Goal: Task Accomplishment & Management: Complete application form

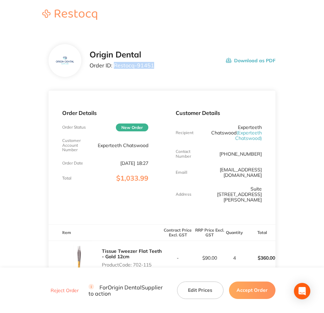
drag, startPoint x: 116, startPoint y: 64, endPoint x: 159, endPoint y: 67, distance: 43.6
click at [159, 67] on div "Origin Dental Order ID: Restocq- 91451 Download as PDF" at bounding box center [183, 60] width 186 height 21
copy p "Restocq- 91451"
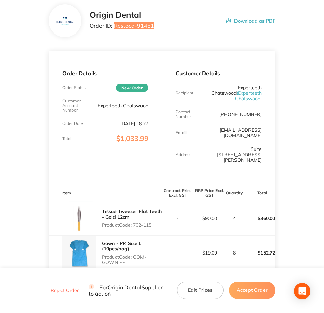
scroll to position [43, 0]
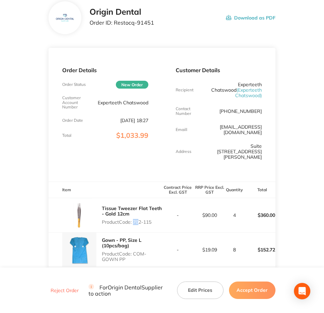
drag, startPoint x: 134, startPoint y: 209, endPoint x: 138, endPoint y: 209, distance: 4.5
click at [138, 219] on p "Product Code: 702-115" at bounding box center [132, 221] width 60 height 5
drag, startPoint x: 138, startPoint y: 209, endPoint x: 135, endPoint y: 211, distance: 3.7
click at [135, 219] on p "Product Code: 702-115" at bounding box center [132, 221] width 60 height 5
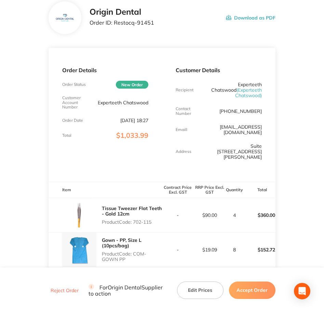
drag, startPoint x: 135, startPoint y: 212, endPoint x: 153, endPoint y: 211, distance: 18.9
click at [153, 219] on p "Product Code: 702-115" at bounding box center [132, 221] width 60 height 5
copy p "702-115"
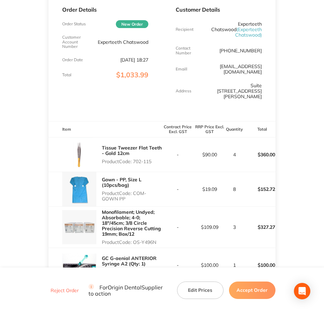
scroll to position [128, 0]
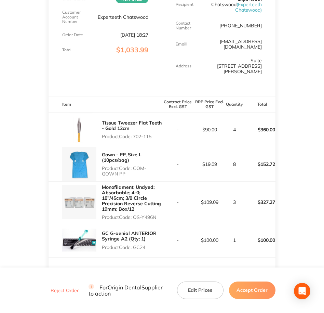
drag, startPoint x: 134, startPoint y: 157, endPoint x: 143, endPoint y: 163, distance: 11.0
click at [143, 166] on p "Product Code: COM-GOWN PP" at bounding box center [132, 171] width 60 height 11
copy p "COM-GOWN PP"
drag, startPoint x: 134, startPoint y: 207, endPoint x: 163, endPoint y: 205, distance: 29.2
click at [163, 205] on tr "Monofilament; Undyed; Absorbable; 4-0; 18″/45cm; 3/8 Circle Precision Reverse C…" at bounding box center [162, 202] width 227 height 42
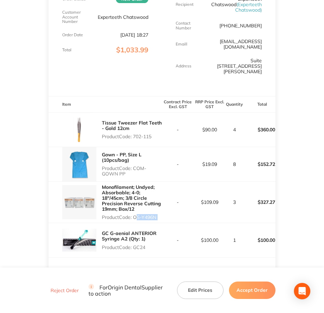
copy p "OS-Y496N"
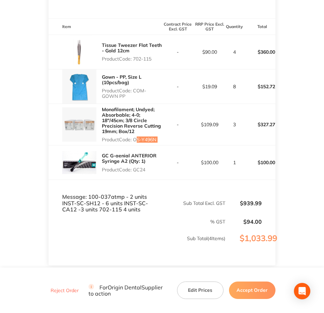
scroll to position [214, 0]
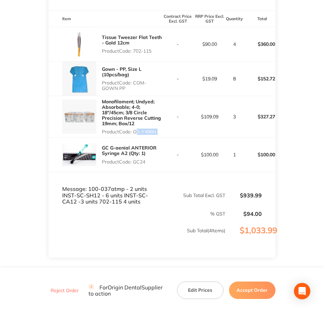
drag, startPoint x: 135, startPoint y: 151, endPoint x: 152, endPoint y: 151, distance: 17.8
click at [152, 159] on p "Product Code: GC24" at bounding box center [132, 161] width 60 height 5
copy p "GC24"
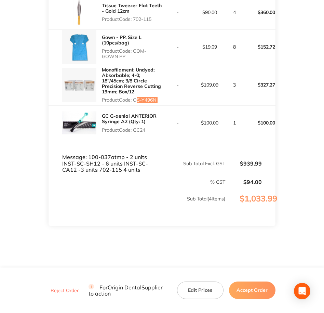
scroll to position [248, 0]
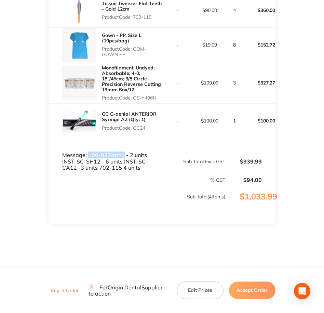
drag, startPoint x: 89, startPoint y: 141, endPoint x: 123, endPoint y: 140, distance: 33.9
click at [123, 140] on td "Message: 100-037atmp - 2 units INST-SC-SH12 - 6 units INST-SC-CA12 -3 units 702…" at bounding box center [106, 154] width 114 height 33
copy td "100-037atmp"
drag, startPoint x: 148, startPoint y: 143, endPoint x: 86, endPoint y: 150, distance: 62.0
click at [86, 150] on td "Message: 100-037atmp - 2 units INST-SC-SH12 - 6 units INST-SC-CA12 -3 units 702…" at bounding box center [106, 154] width 114 height 33
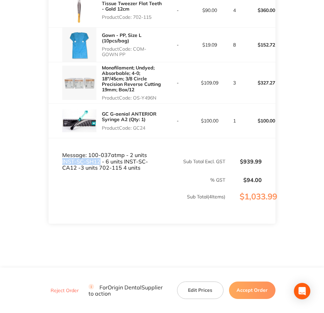
copy td "INST-SC-SH12"
drag, startPoint x: 109, startPoint y: 150, endPoint x: 147, endPoint y: 151, distance: 37.3
click at [147, 151] on td "Message: 100-037atmp - 2 units INST-SC-SH12 - 6 units INST-SC-CA12 -3 units 702…" at bounding box center [106, 154] width 114 height 33
copy td "INST-SC-CA12"
drag, startPoint x: 75, startPoint y: 157, endPoint x: 99, endPoint y: 157, distance: 23.3
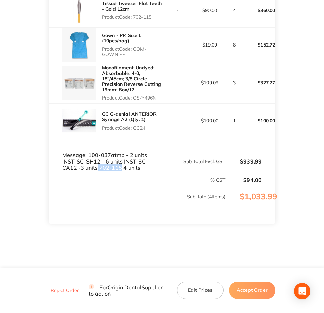
click at [99, 157] on td "Message: 100-037atmp - 2 units INST-SC-SH12 - 6 units INST-SC-CA12 -3 units 702…" at bounding box center [106, 154] width 114 height 33
copy td "702-115"
click at [252, 291] on button "Accept Order" at bounding box center [252, 290] width 47 height 17
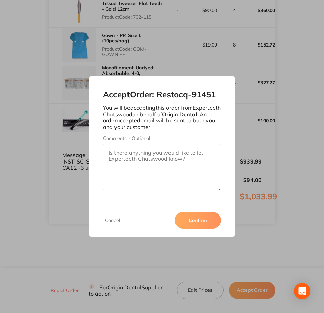
click at [130, 154] on textarea "Comments - Optional" at bounding box center [162, 167] width 119 height 47
paste textarea "SO-00000974"
click at [142, 167] on textarea "SO-00000974" at bounding box center [162, 167] width 119 height 47
paste textarea "702-115"
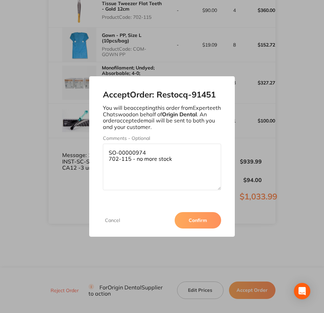
click at [131, 160] on textarea "SO-00000974 702-115 - no more stock" at bounding box center [162, 167] width 119 height 47
click at [108, 159] on textarea "SO-00000974 702-115 - no more stock" at bounding box center [162, 167] width 119 height 47
type textarea "SO-00000974 item code 702-115 - no more stock"
click at [199, 220] on button "Confirm" at bounding box center [198, 220] width 47 height 16
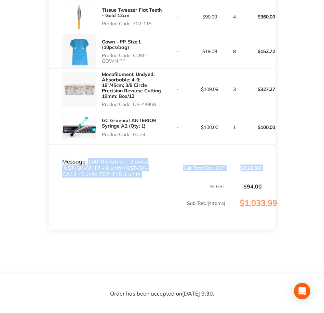
drag, startPoint x: 121, startPoint y: 167, endPoint x: 89, endPoint y: 152, distance: 35.4
click at [89, 152] on tfoot "Message: 100-037atmp - 2 units INST-SC-SH12 - 6 units INST-SC-CA12 -3 units 702…" at bounding box center [162, 188] width 227 height 86
copy tr "100-037atmp - 2 units INST-SC-SH12 - 6 units INST-SC-CA12 -3 units 702-115 4 un…"
